Goal: Information Seeking & Learning: Learn about a topic

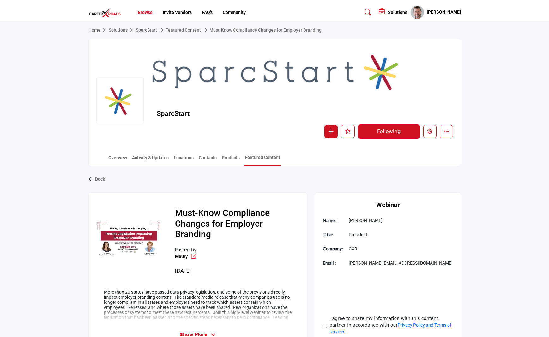
click at [149, 14] on link "Browse" at bounding box center [145, 12] width 15 height 5
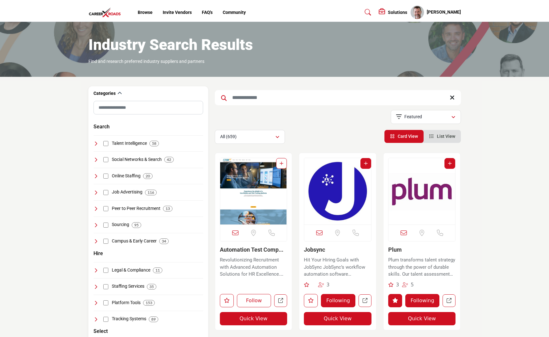
click at [277, 99] on input "Search Keyword" at bounding box center [338, 97] width 246 height 15
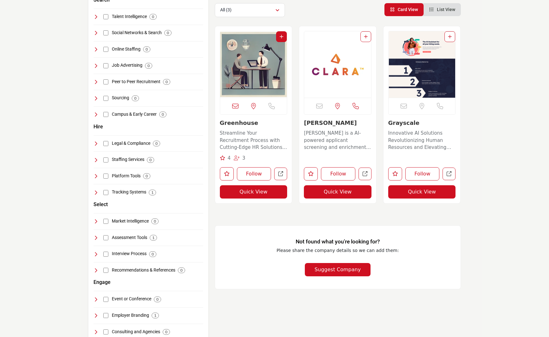
scroll to position [63, 0]
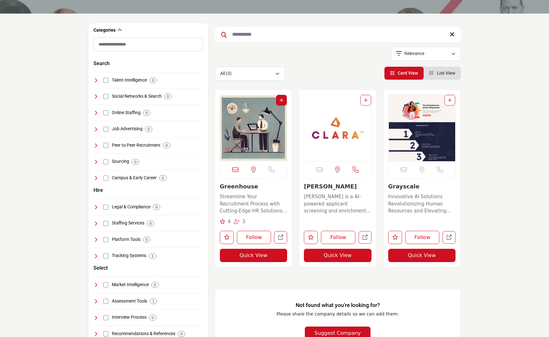
type input "**********"
click at [249, 141] on img "Open Listing in new tab" at bounding box center [253, 128] width 67 height 66
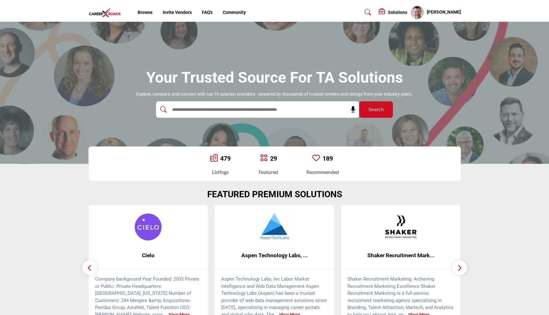
click at [462, 271] on button "button" at bounding box center [459, 267] width 15 height 15
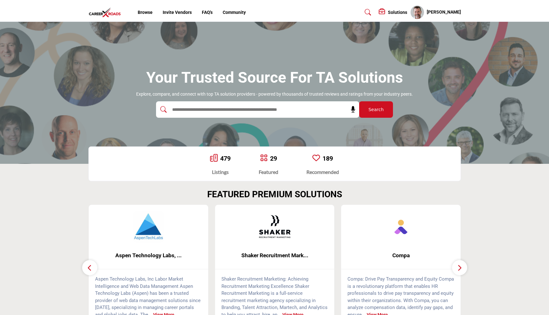
click at [462, 271] on button "button" at bounding box center [459, 267] width 15 height 15
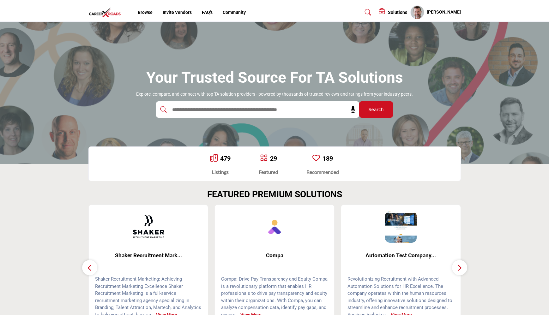
click at [462, 271] on button "button" at bounding box center [459, 267] width 15 height 15
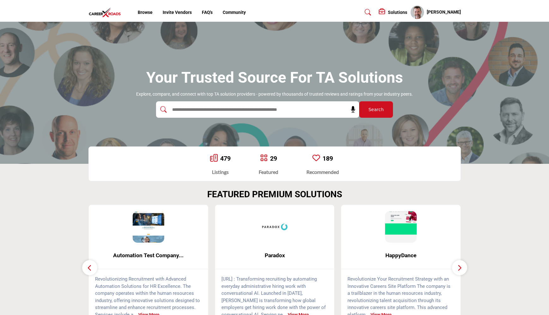
click at [462, 271] on button "button" at bounding box center [459, 267] width 15 height 15
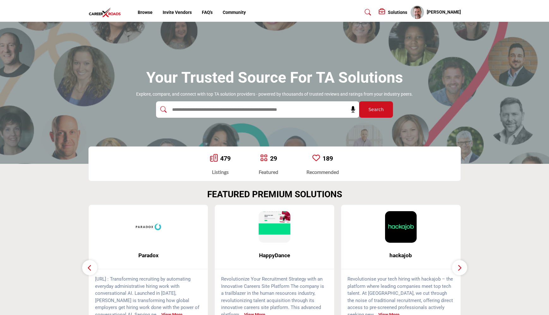
click at [462, 271] on button "button" at bounding box center [459, 267] width 15 height 15
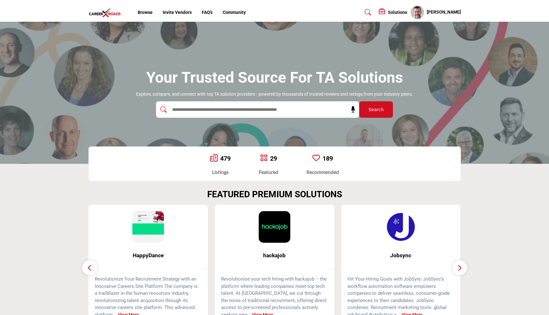
click at [462, 271] on button "button" at bounding box center [459, 267] width 15 height 15
click at [461, 267] on icon "button" at bounding box center [459, 268] width 5 height 8
click at [204, 106] on input "text" at bounding box center [244, 109] width 151 height 9
type input "**********"
click at [359, 101] on button "Search" at bounding box center [376, 109] width 34 height 16
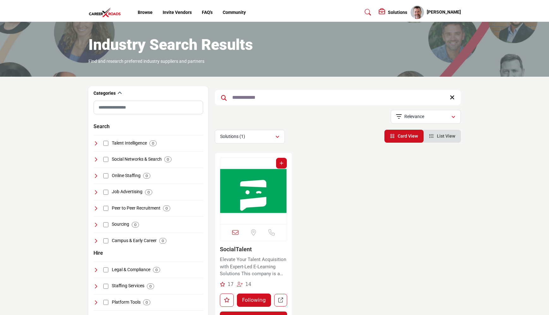
click at [265, 195] on img "Open Listing in new tab" at bounding box center [253, 191] width 67 height 66
